Goal: Information Seeking & Learning: Find specific fact

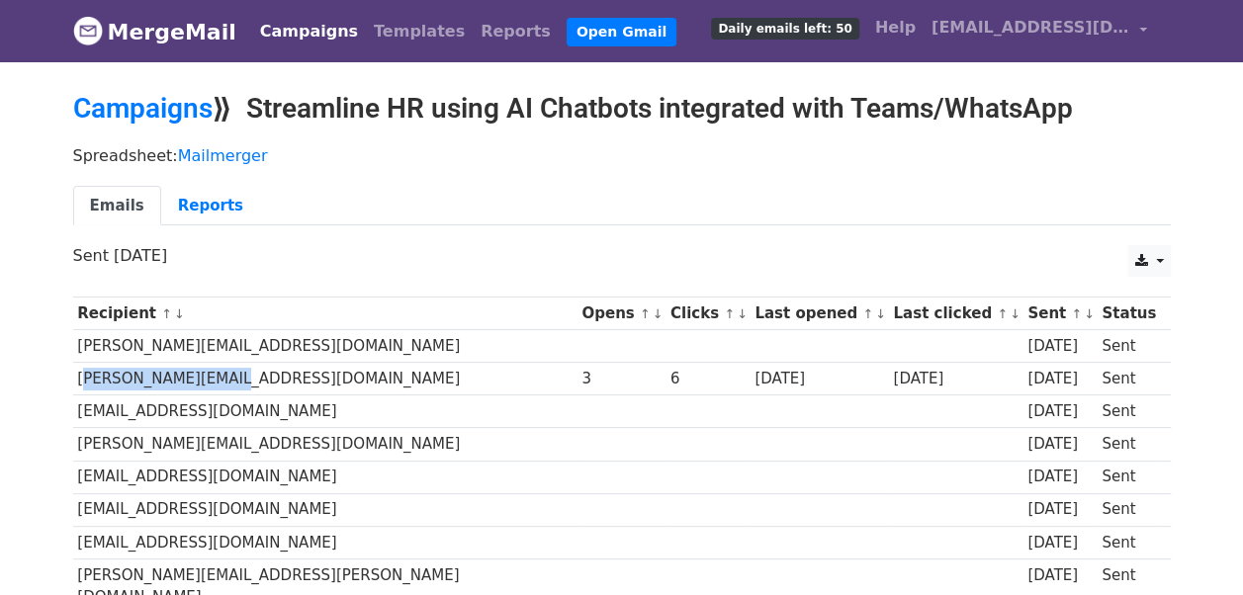
drag, startPoint x: 77, startPoint y: 372, endPoint x: 223, endPoint y: 372, distance: 146.3
click at [223, 372] on td "[PERSON_NAME][EMAIL_ADDRESS][DOMAIN_NAME]" at bounding box center [325, 379] width 504 height 33
copy td "[PERSON_NAME][EMAIL_ADDRESS][DOMAIN_NAME]"
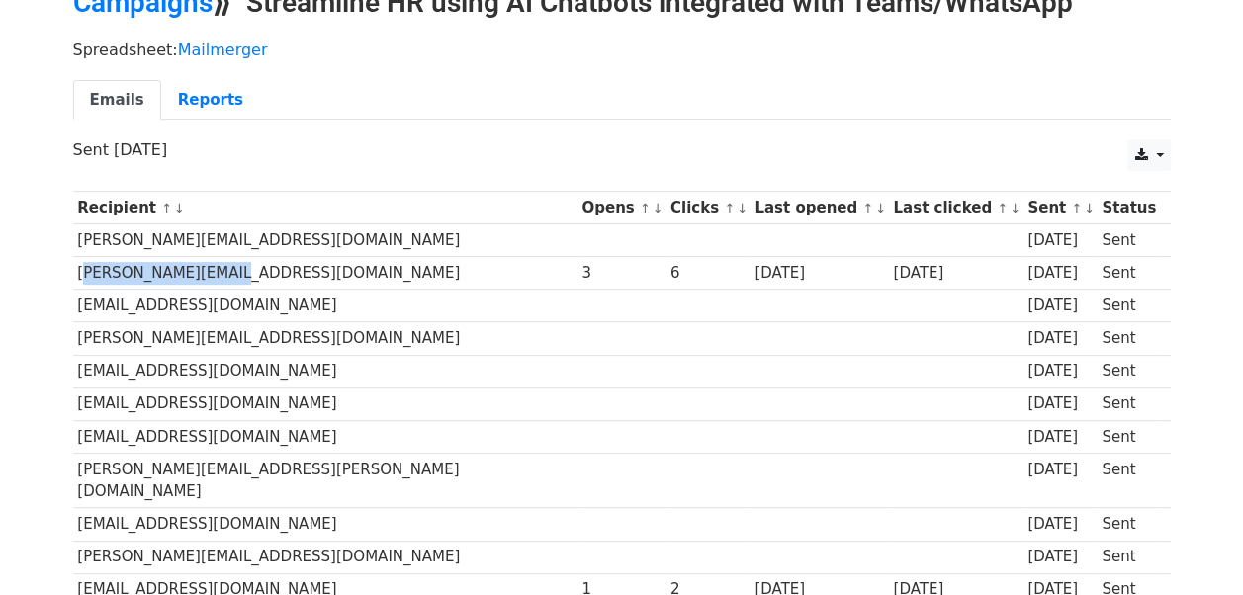
scroll to position [297, 0]
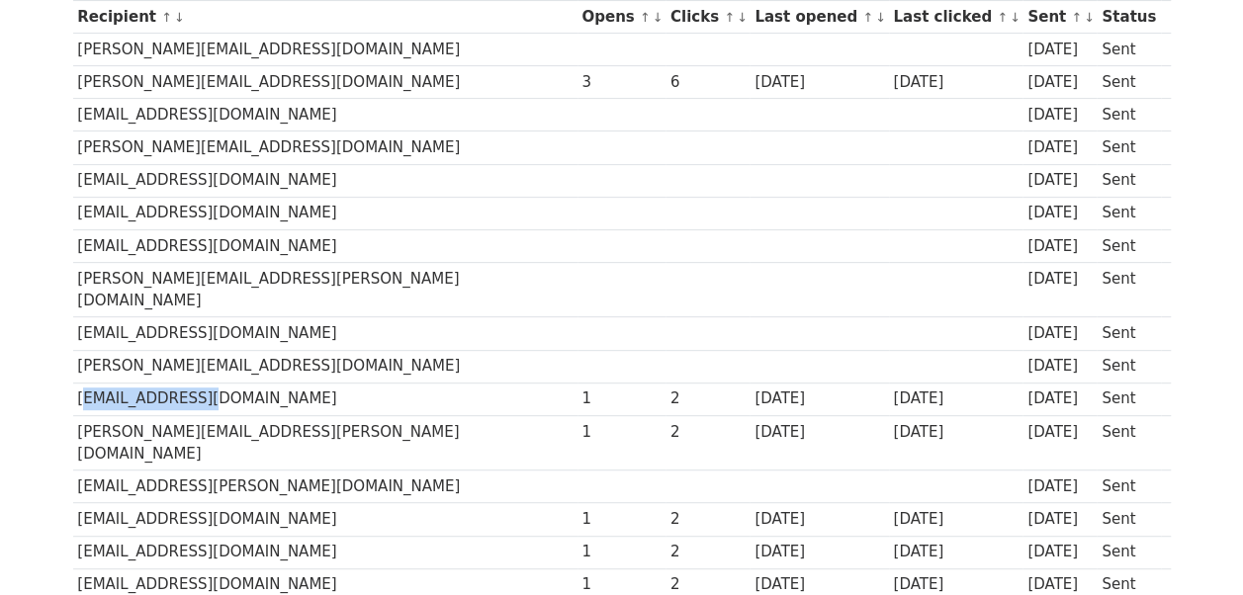
drag, startPoint x: 79, startPoint y: 368, endPoint x: 203, endPoint y: 372, distance: 123.6
click at [203, 383] on td "[EMAIL_ADDRESS][DOMAIN_NAME]" at bounding box center [325, 399] width 504 height 33
copy td "[EMAIL_ADDRESS][DOMAIN_NAME]"
click at [120, 471] on td "[EMAIL_ADDRESS][PERSON_NAME][DOMAIN_NAME]" at bounding box center [325, 487] width 504 height 33
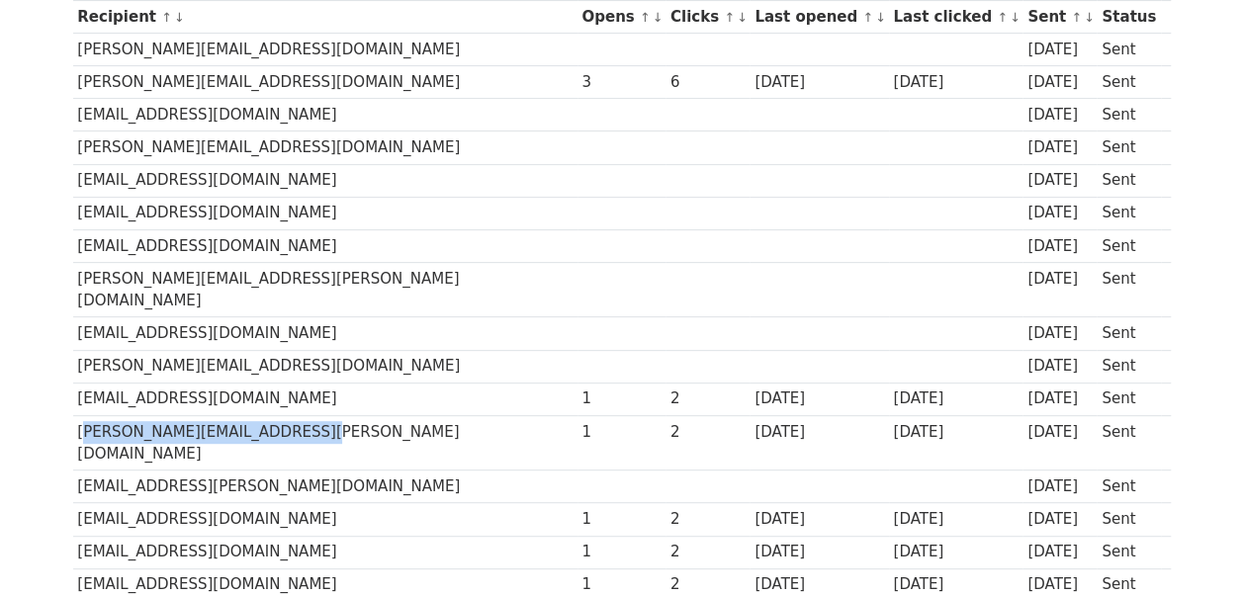
drag, startPoint x: 77, startPoint y: 395, endPoint x: 343, endPoint y: 411, distance: 266.4
click at [343, 415] on td "[PERSON_NAME][EMAIL_ADDRESS][PERSON_NAME][DOMAIN_NAME]" at bounding box center [325, 442] width 504 height 55
copy td "[PERSON_NAME][EMAIL_ADDRESS][PERSON_NAME][DOMAIN_NAME]"
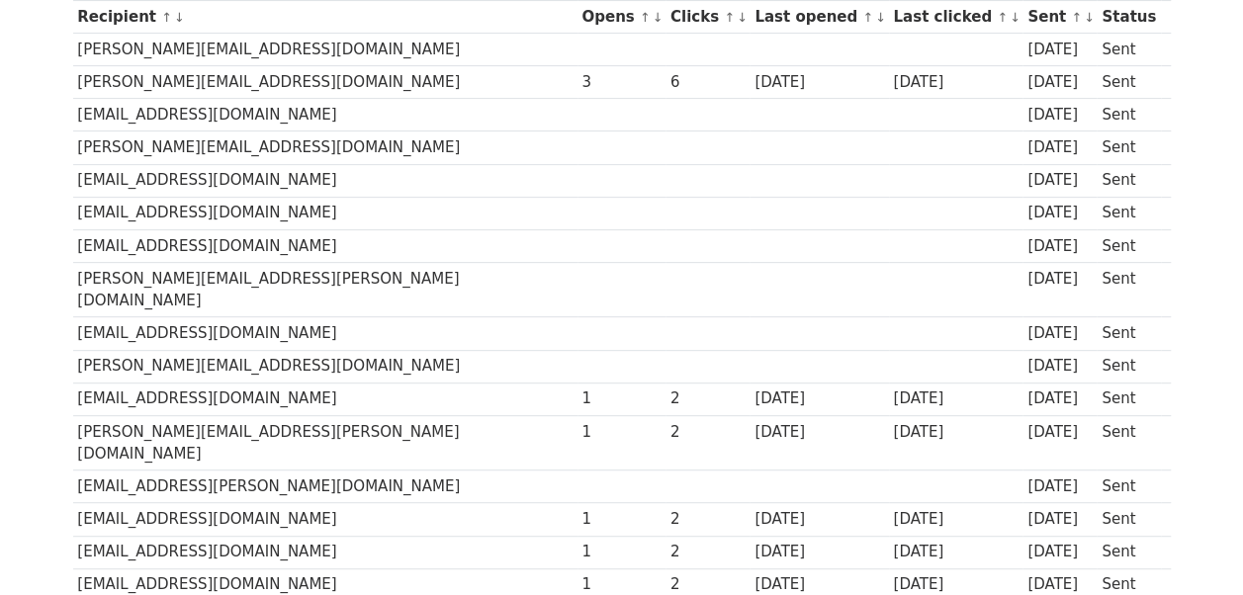
click at [359, 536] on td "[EMAIL_ADDRESS][DOMAIN_NAME]" at bounding box center [325, 552] width 504 height 33
drag, startPoint x: 76, startPoint y: 459, endPoint x: 312, endPoint y: 474, distance: 236.8
click at [312, 503] on td "[EMAIL_ADDRESS][DOMAIN_NAME]" at bounding box center [325, 519] width 504 height 33
copy td "[EMAIL_ADDRESS][DOMAIN_NAME]"
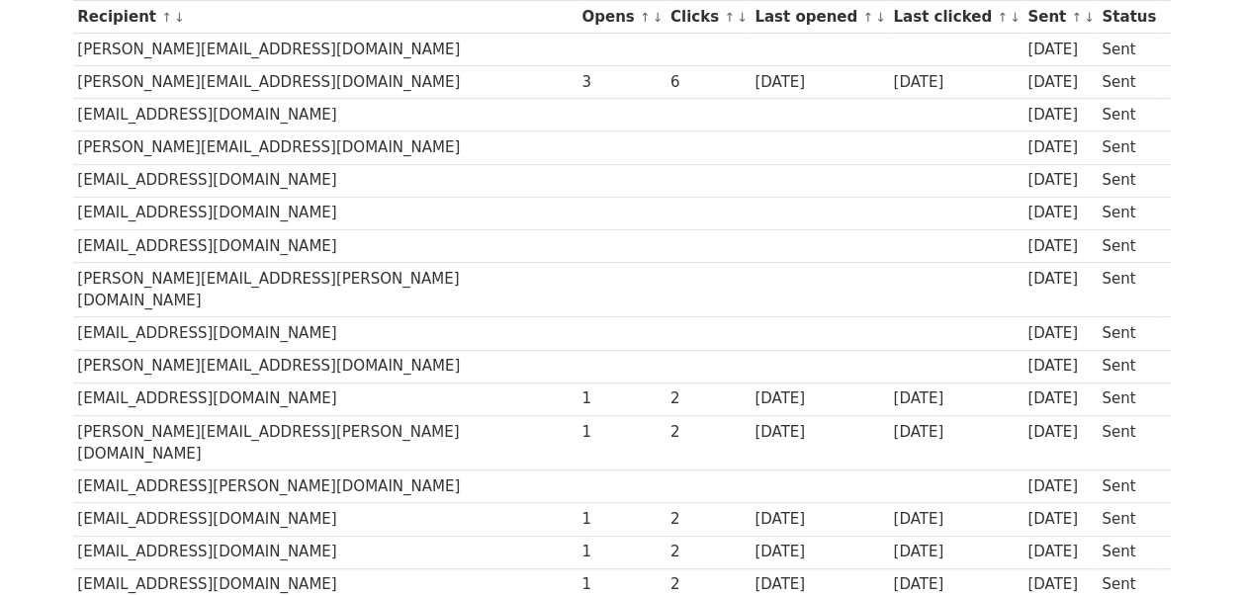
click at [383, 503] on td "[EMAIL_ADDRESS][DOMAIN_NAME]" at bounding box center [325, 519] width 504 height 33
drag, startPoint x: 75, startPoint y: 500, endPoint x: 231, endPoint y: 506, distance: 156.3
click at [231, 536] on td "[EMAIL_ADDRESS][DOMAIN_NAME]" at bounding box center [325, 552] width 504 height 33
copy td "[EMAIL_ADDRESS][DOMAIN_NAME]"
click at [293, 568] on td "[EMAIL_ADDRESS][DOMAIN_NAME]" at bounding box center [325, 584] width 504 height 33
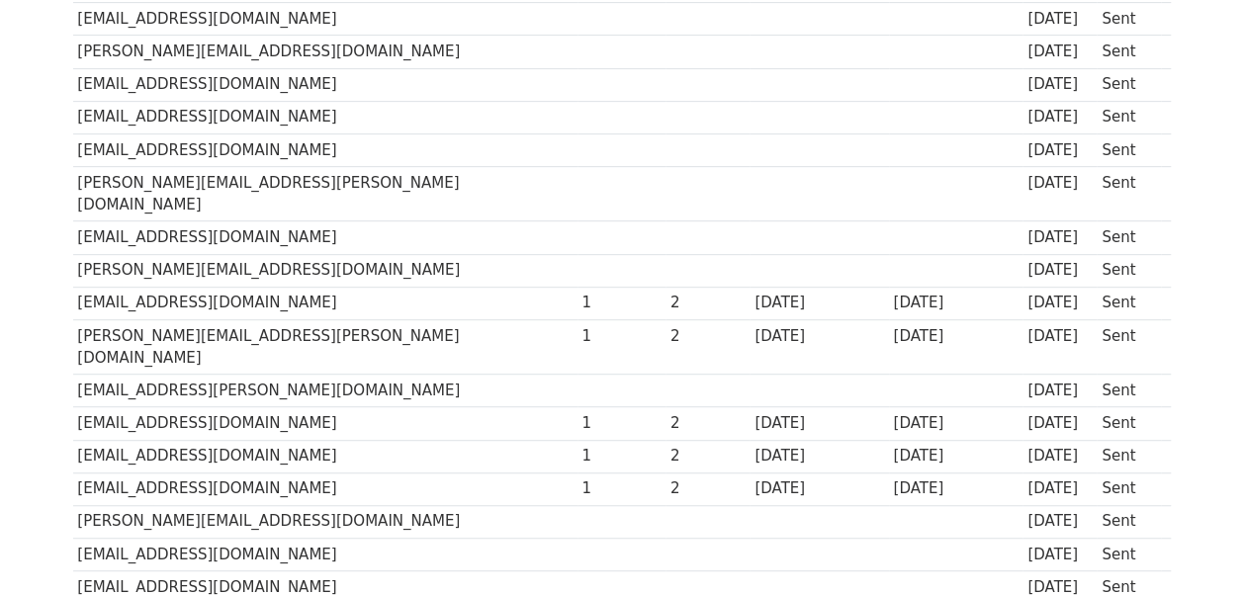
scroll to position [395, 0]
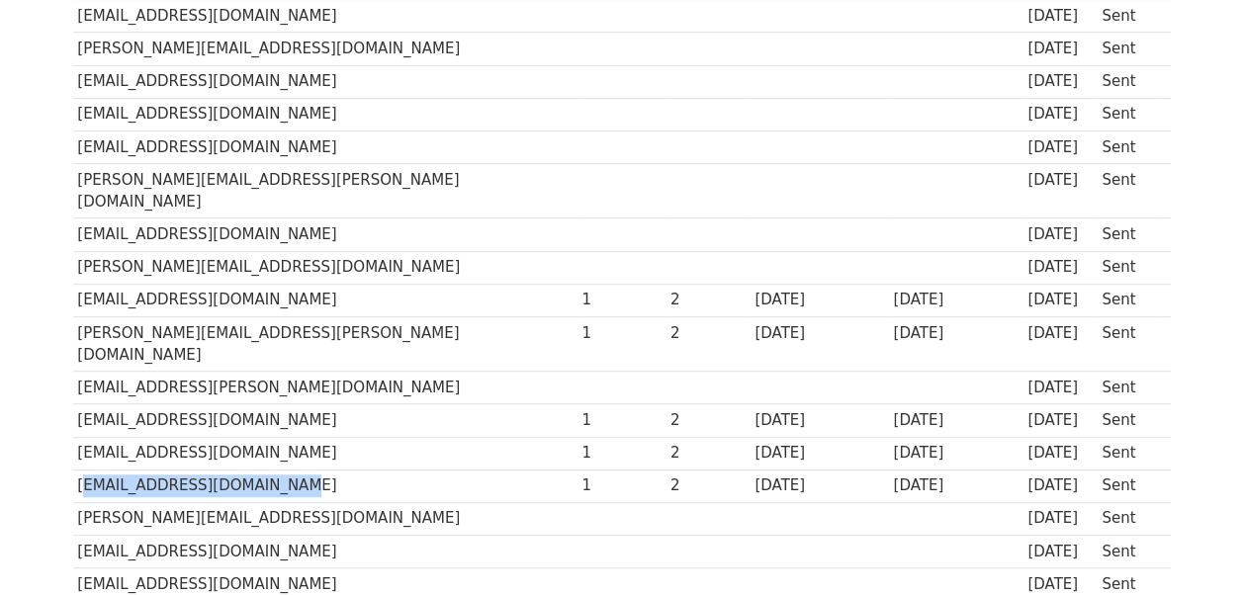
drag, startPoint x: 76, startPoint y: 435, endPoint x: 289, endPoint y: 434, distance: 212.5
click at [289, 470] on td "[EMAIL_ADDRESS][DOMAIN_NAME]" at bounding box center [325, 486] width 504 height 33
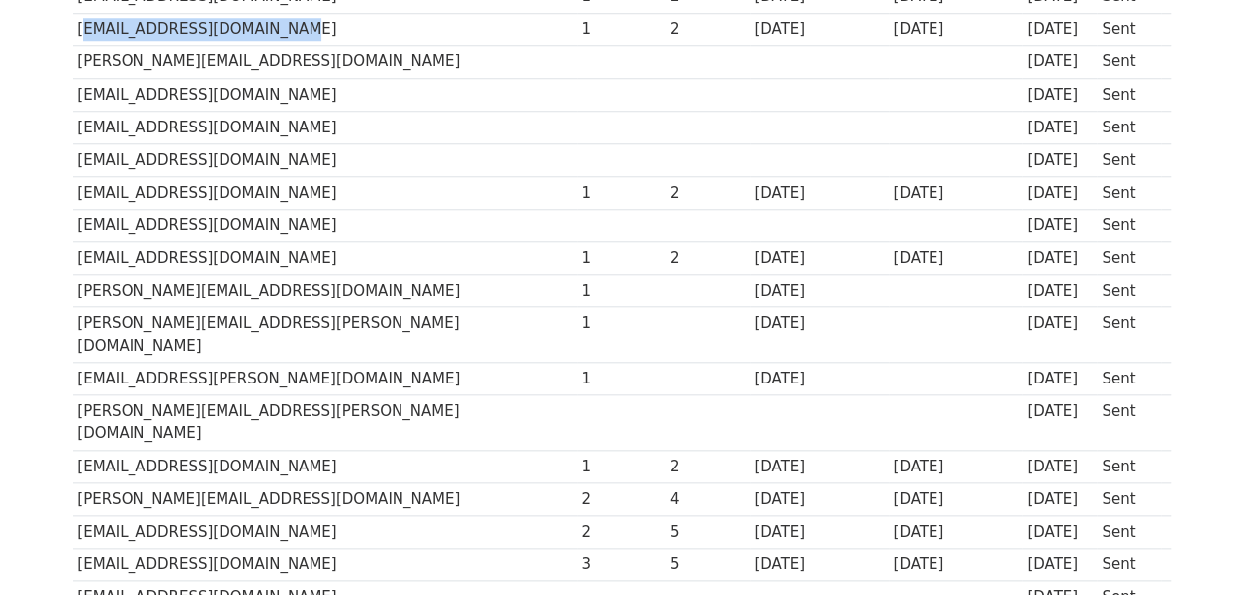
scroll to position [842, 0]
